Goal: Task Accomplishment & Management: Manage account settings

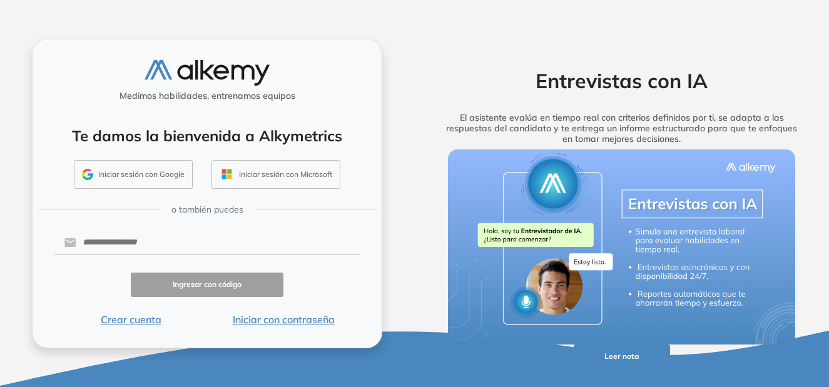
click at [143, 167] on button "Iniciar sesión con Google" at bounding box center [133, 174] width 119 height 29
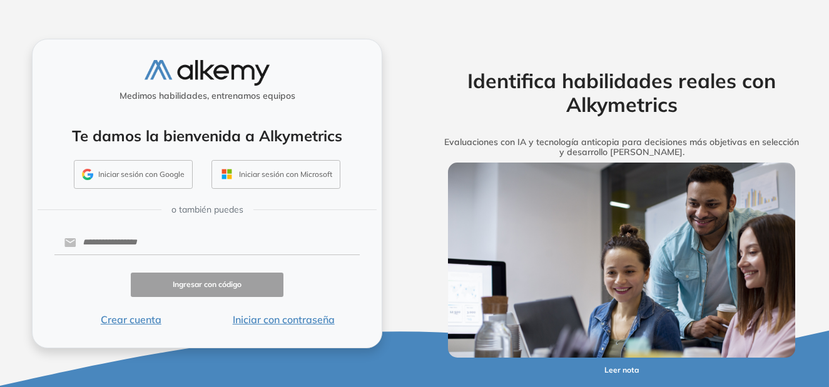
click at [150, 178] on button "Iniciar sesión con Google" at bounding box center [133, 174] width 119 height 29
